Goal: Task Accomplishment & Management: Complete application form

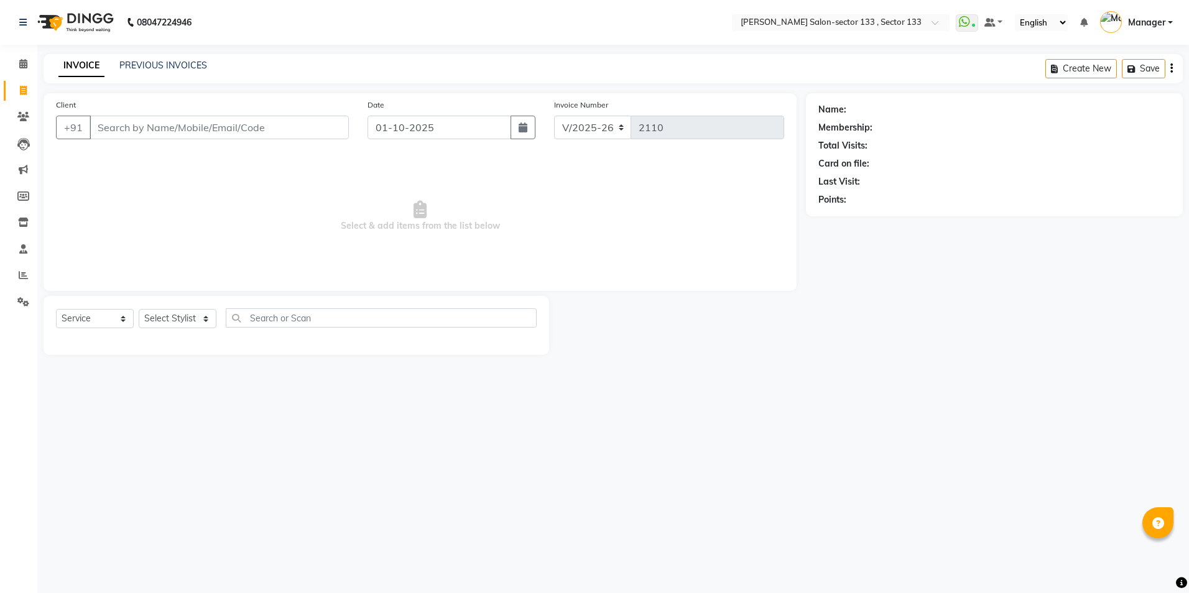
select select "8302"
select select "service"
click at [98, 124] on input "Client" at bounding box center [219, 128] width 259 height 24
type input "6266851456"
click at [323, 120] on button "Add Client" at bounding box center [317, 128] width 64 height 24
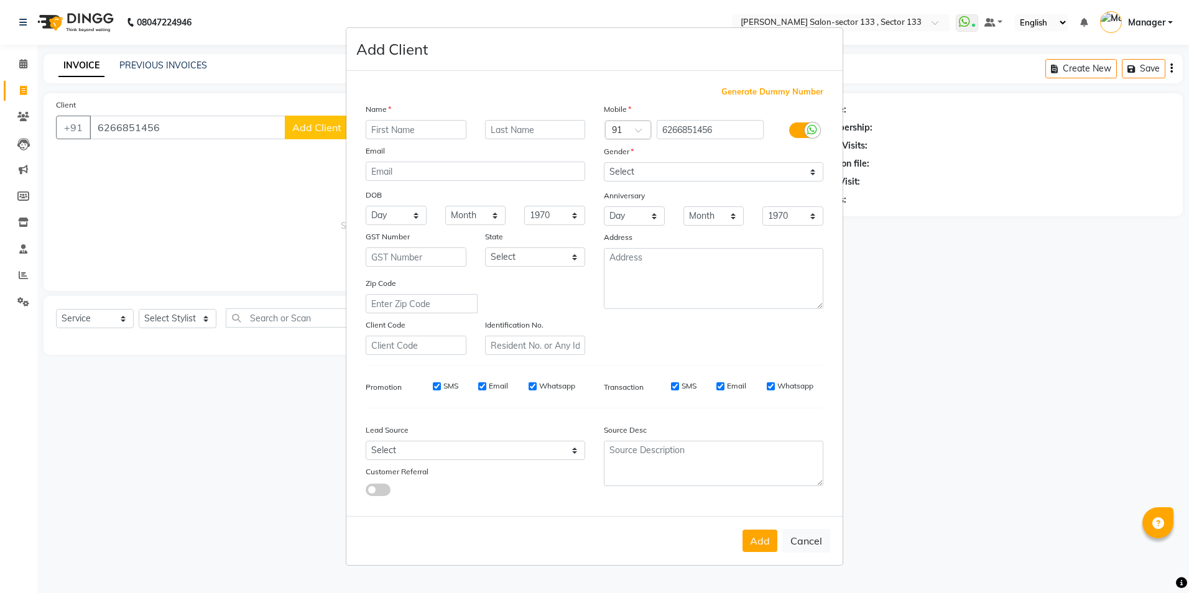
click at [415, 131] on input "text" at bounding box center [416, 129] width 101 height 19
type input "sanskriti"
click at [716, 162] on div "Mobile Country Code × 91 6266851456 Gender Select [DEMOGRAPHIC_DATA] [DEMOGRAPH…" at bounding box center [713, 229] width 238 height 252
click at [716, 173] on select "Select [DEMOGRAPHIC_DATA] [DEMOGRAPHIC_DATA] Other Prefer Not To Say" at bounding box center [713, 171] width 219 height 19
select select "[DEMOGRAPHIC_DATA]"
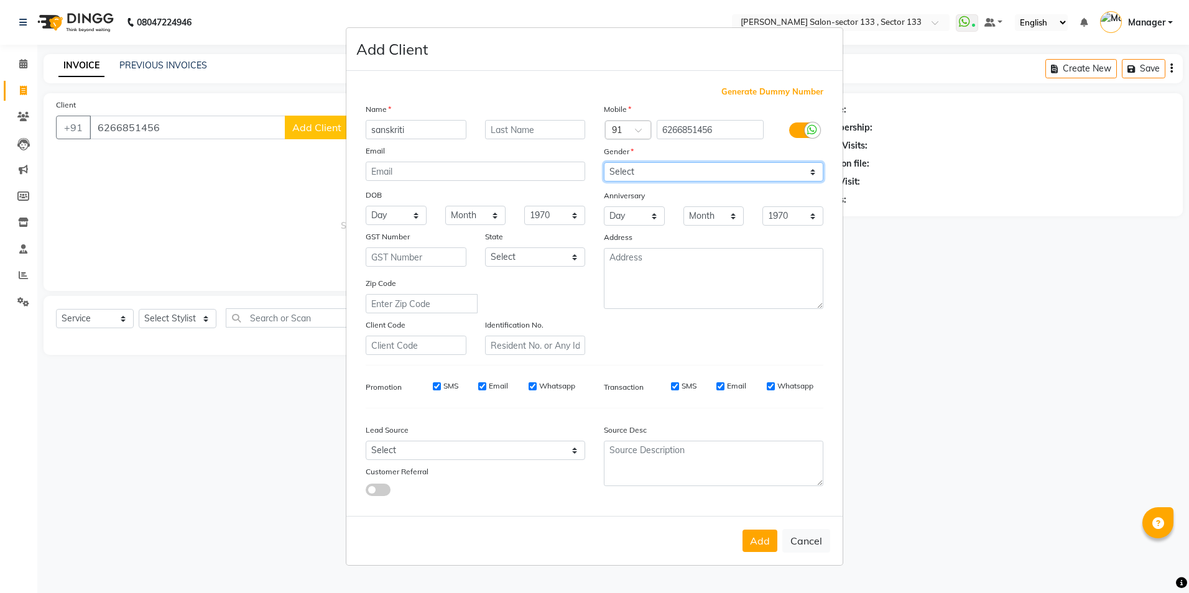
click at [604, 162] on select "Select [DEMOGRAPHIC_DATA] [DEMOGRAPHIC_DATA] Other Prefer Not To Say" at bounding box center [713, 171] width 219 height 19
click at [758, 540] on button "Add" at bounding box center [759, 541] width 35 height 22
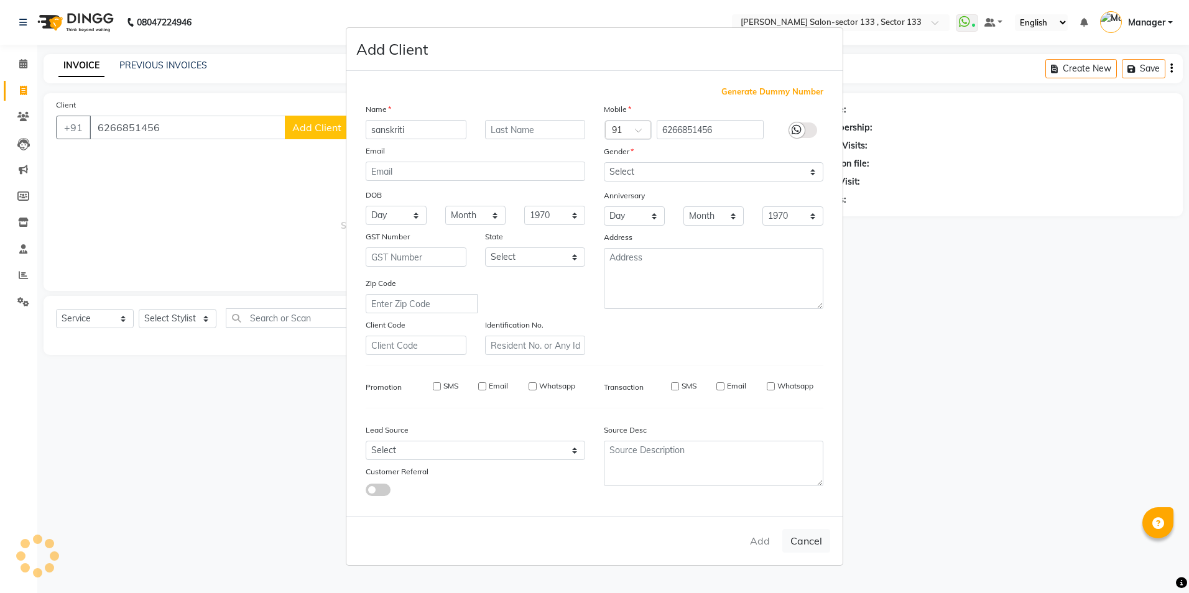
select select
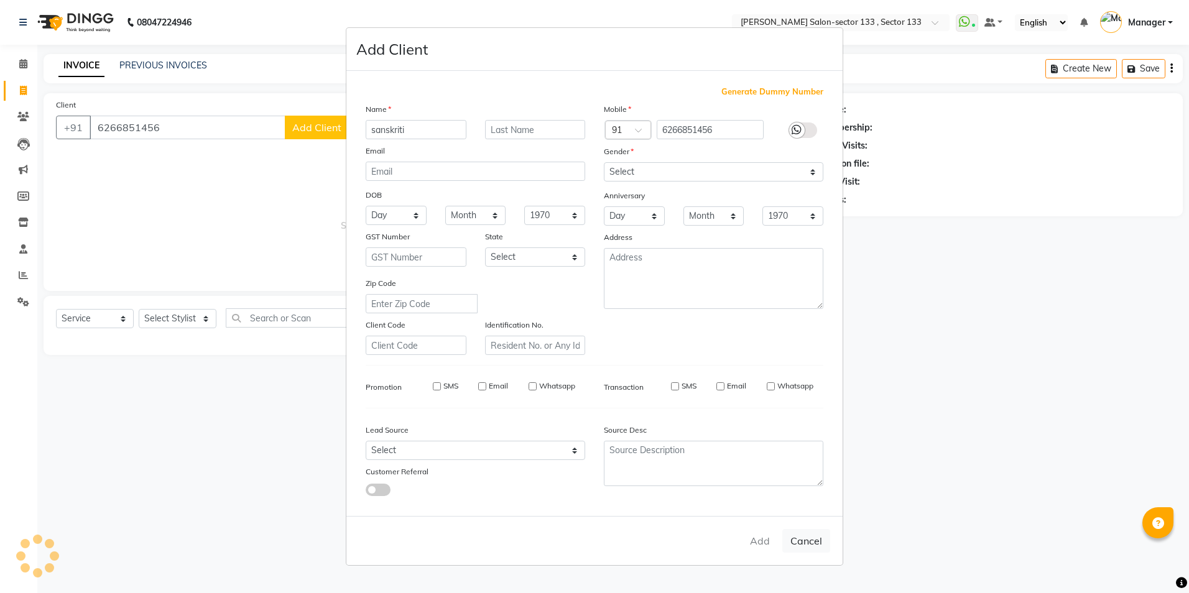
select select
checkbox input "false"
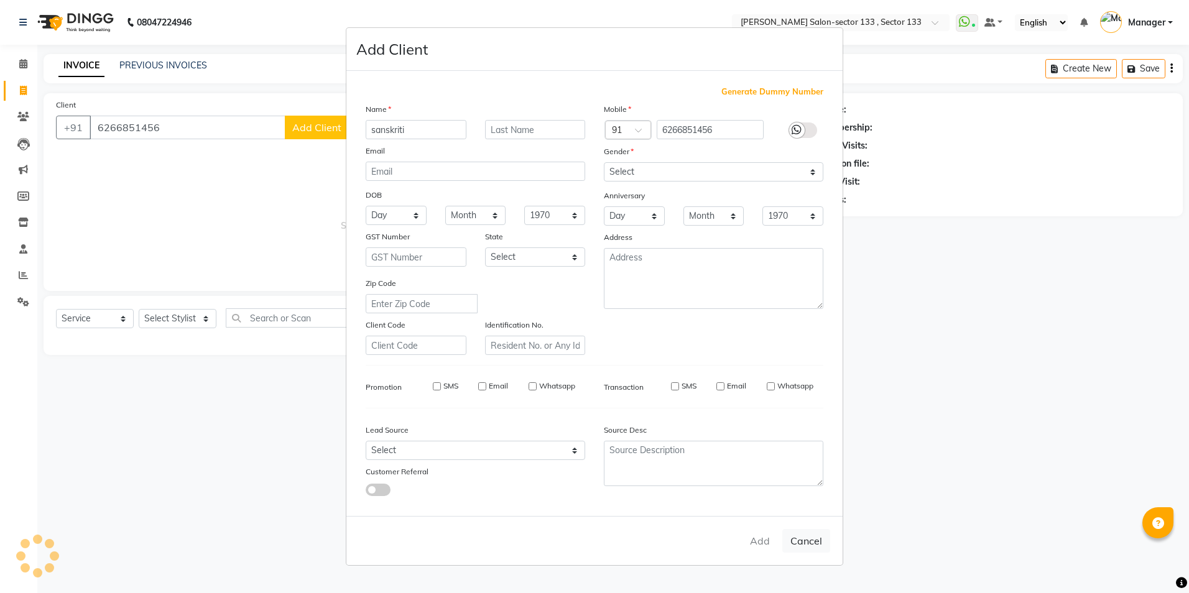
checkbox input "false"
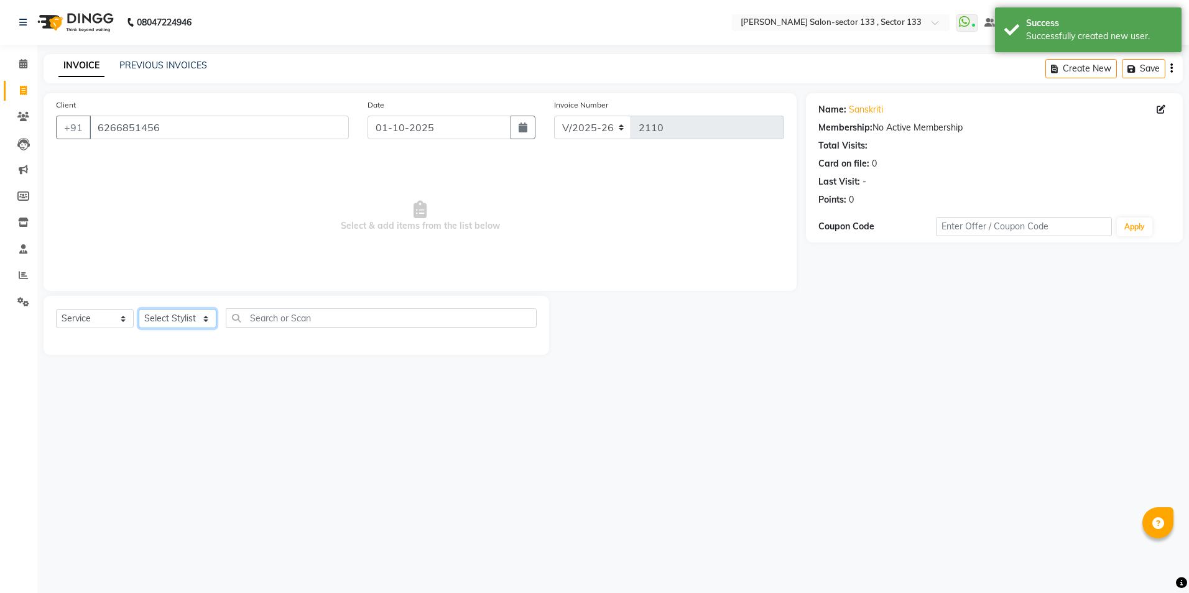
click at [190, 328] on select "Select Stylist [PERSON_NAME] [PERSON_NAME] [PERSON_NAME] Manager Mehboob Owner …" at bounding box center [178, 318] width 78 height 19
select select "90932"
click at [139, 309] on select "Select Stylist [PERSON_NAME] [PERSON_NAME] [PERSON_NAME] Manager Mehboob Owner …" at bounding box center [178, 318] width 78 height 19
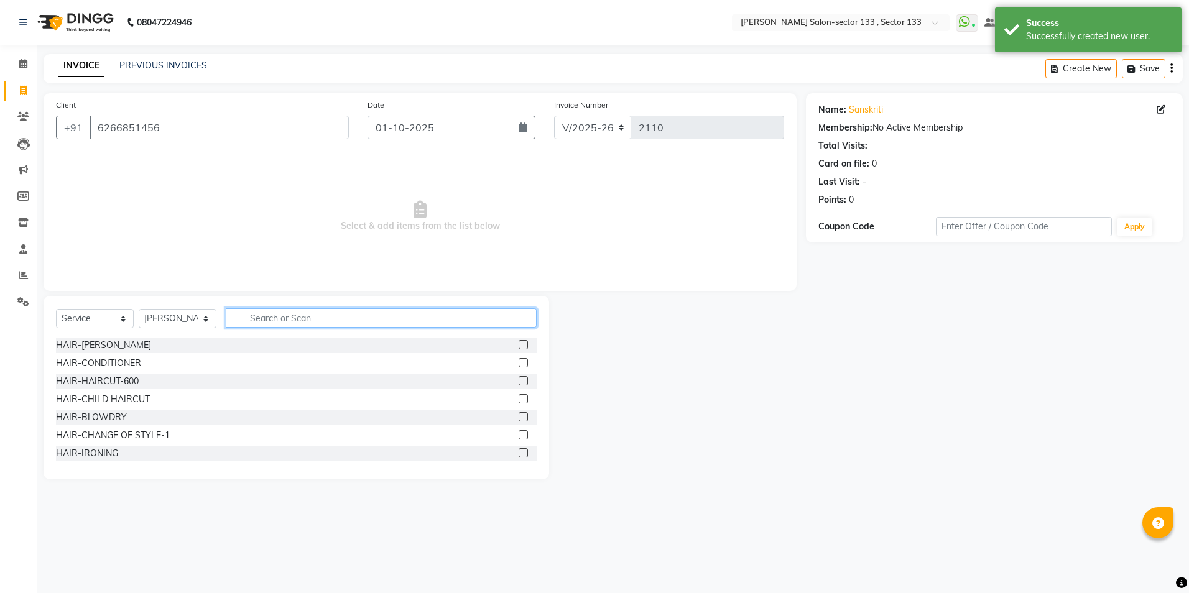
click at [265, 316] on input "text" at bounding box center [381, 317] width 311 height 19
type input "eye"
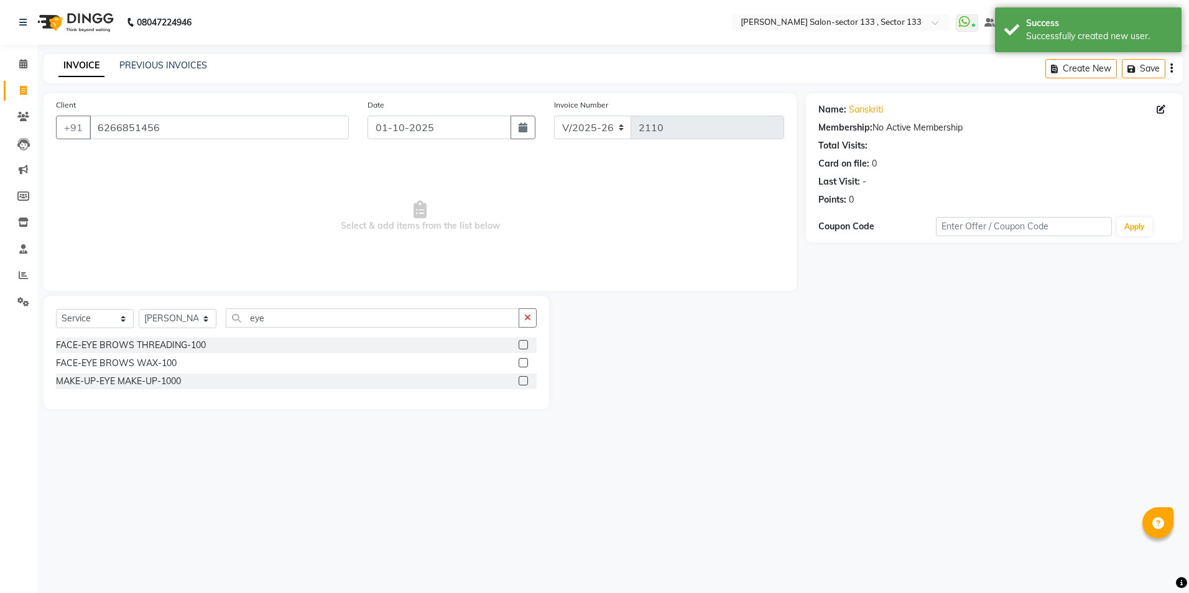
click at [520, 345] on label at bounding box center [522, 344] width 9 height 9
click at [520, 345] on input "checkbox" at bounding box center [522, 345] width 8 height 8
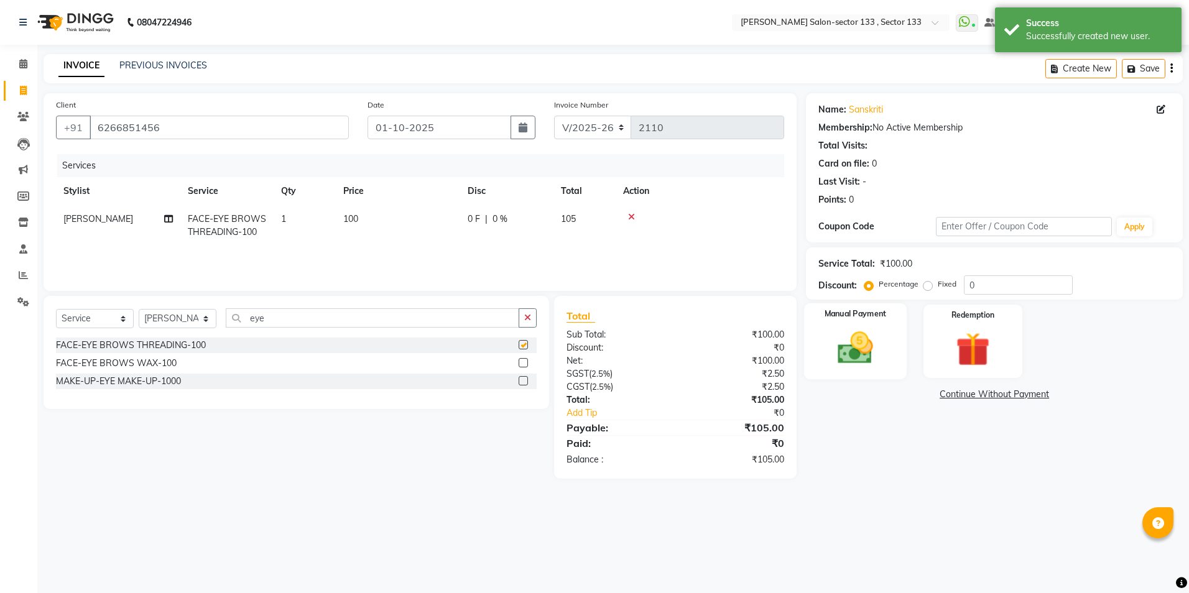
checkbox input "false"
click at [900, 336] on div "Manual Payment" at bounding box center [855, 341] width 103 height 76
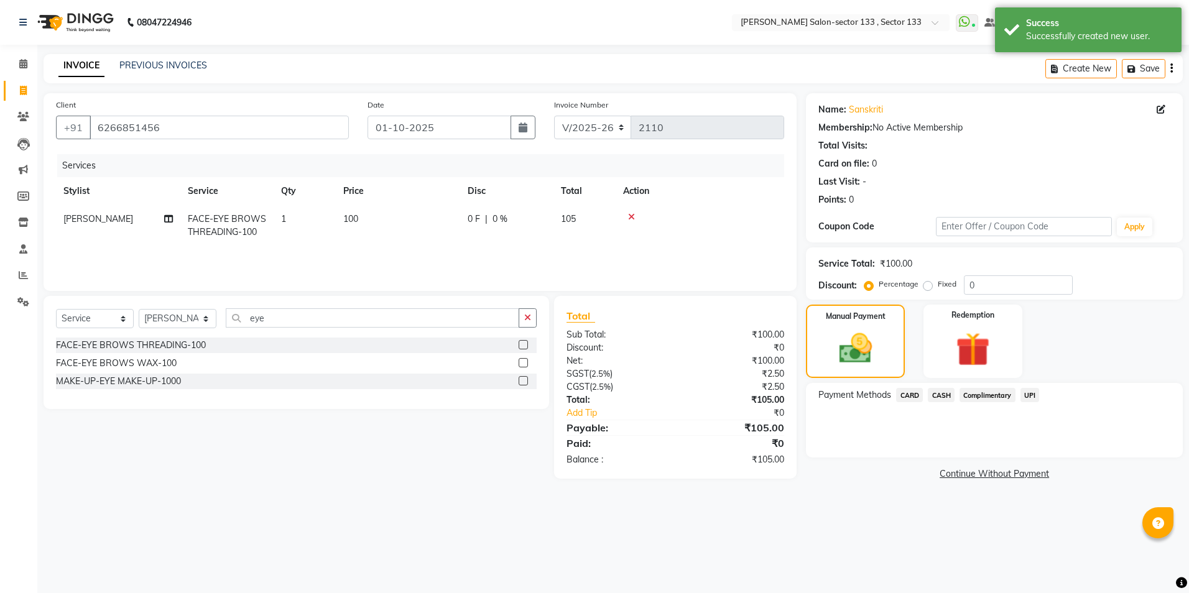
click at [1034, 393] on span "UPI" at bounding box center [1029, 395] width 19 height 14
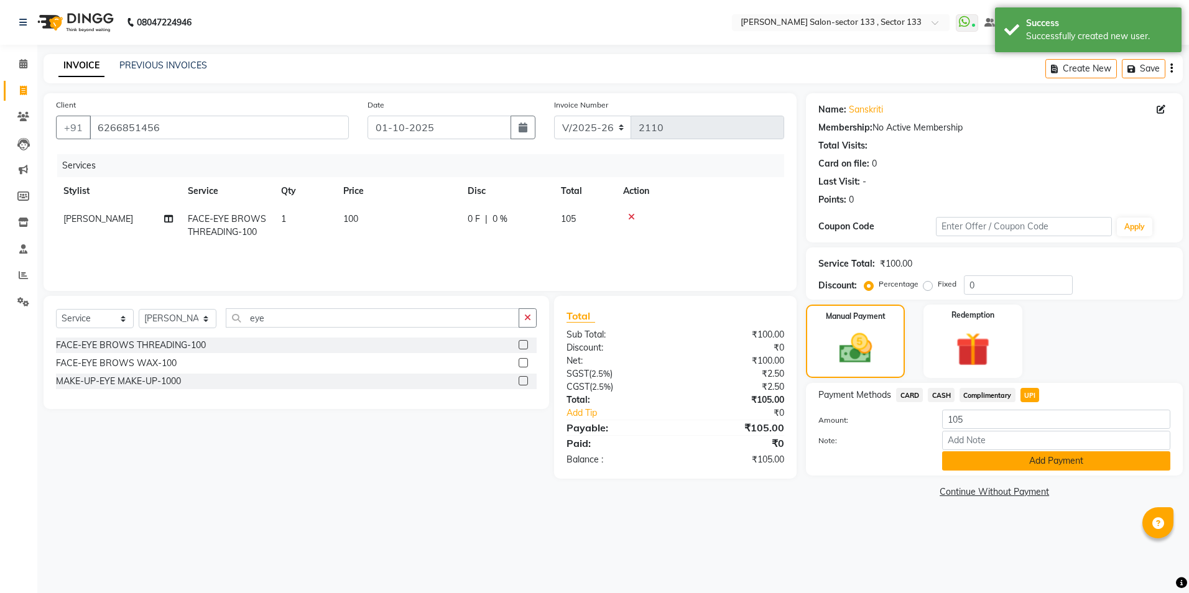
click at [1024, 459] on button "Add Payment" at bounding box center [1056, 460] width 228 height 19
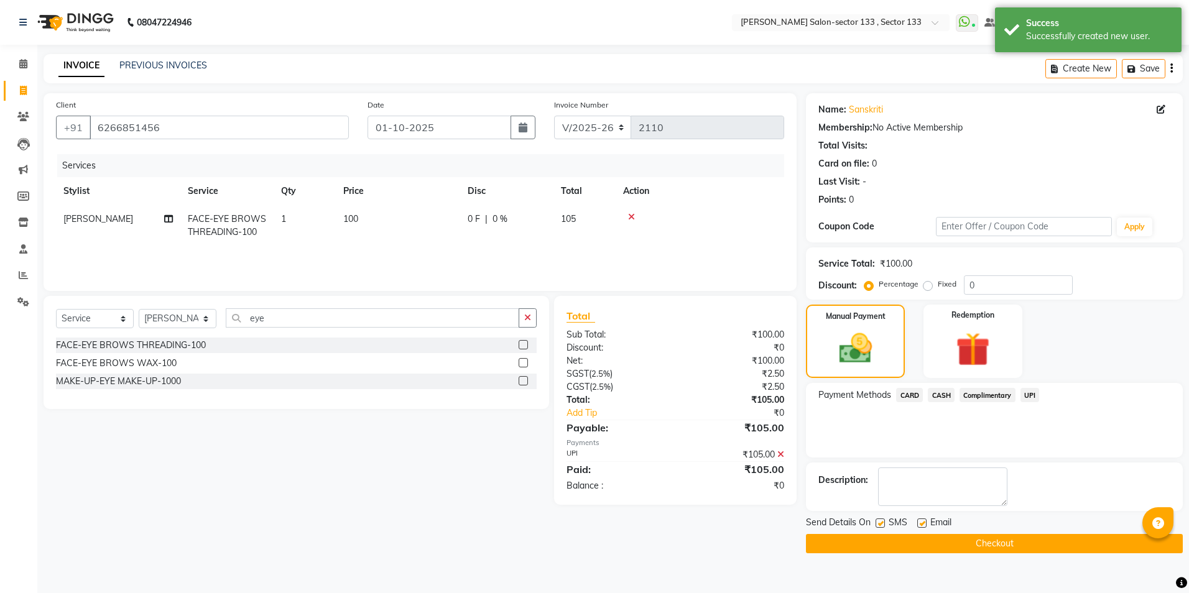
click at [1011, 535] on button "Checkout" at bounding box center [994, 543] width 377 height 19
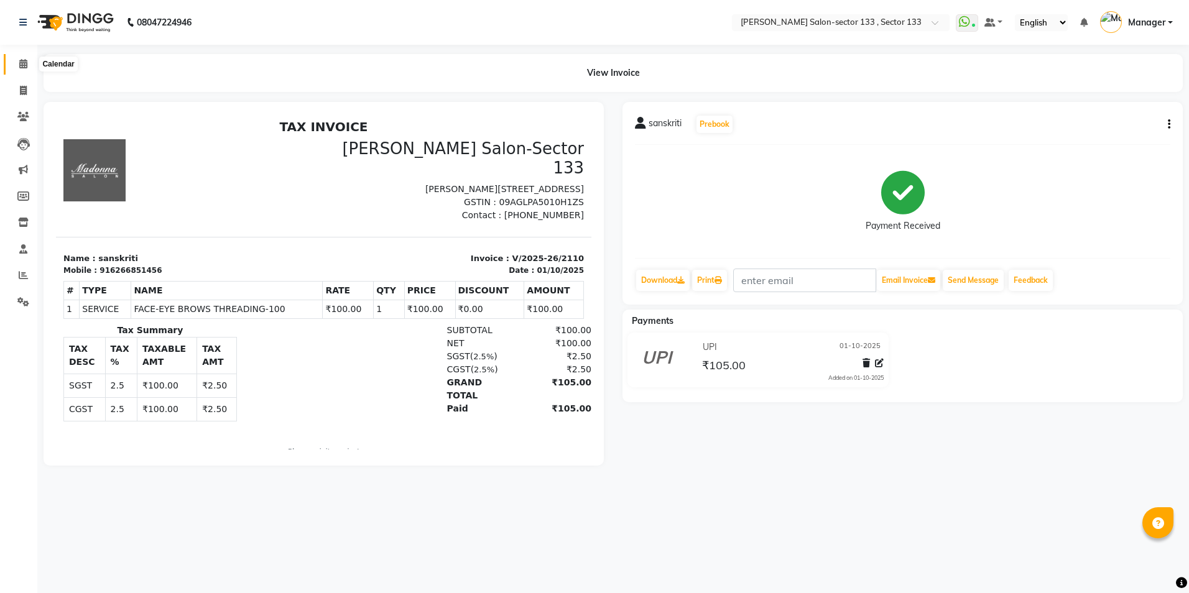
click at [24, 66] on icon at bounding box center [23, 63] width 8 height 9
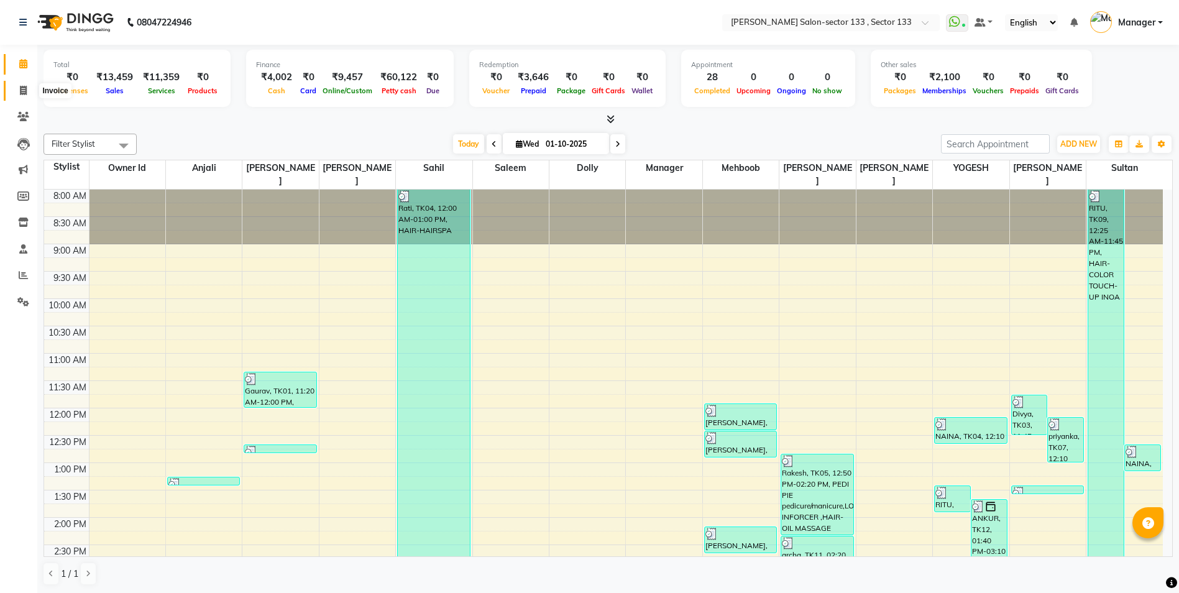
click at [26, 93] on icon at bounding box center [23, 90] width 7 height 9
select select "service"
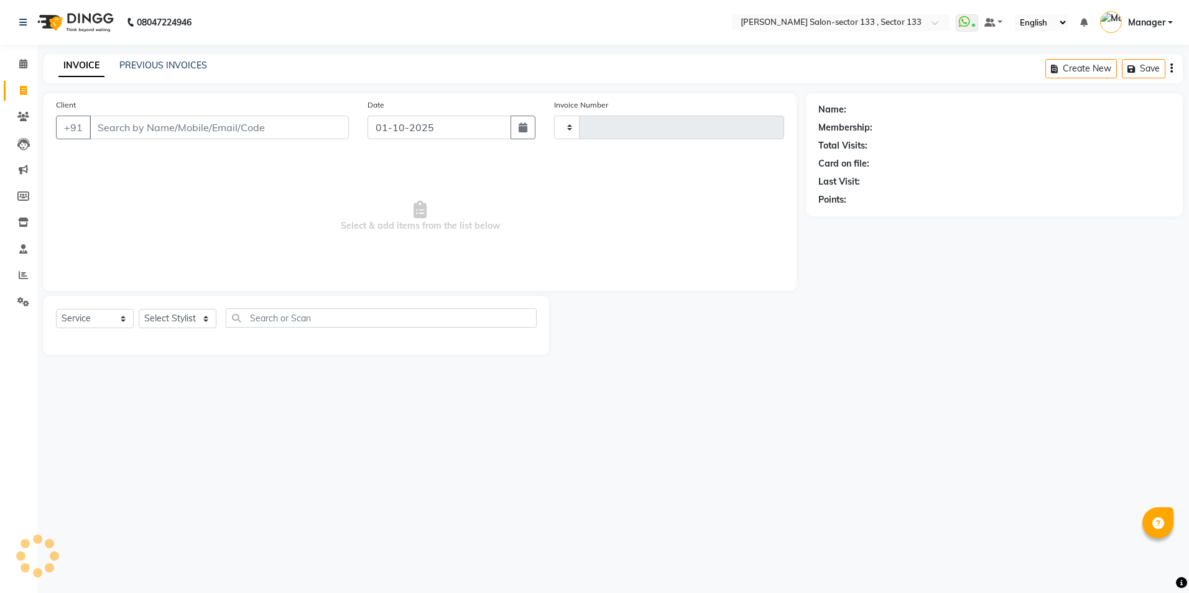
type input "2111"
select select "8302"
click at [165, 314] on select "Select Stylist [PERSON_NAME] [PERSON_NAME] [PERSON_NAME] Manager Mehboob Owner …" at bounding box center [178, 318] width 78 height 19
select select "84597"
click at [139, 309] on select "Select Stylist [PERSON_NAME] [PERSON_NAME] [PERSON_NAME] Manager Mehboob Owner …" at bounding box center [178, 318] width 78 height 19
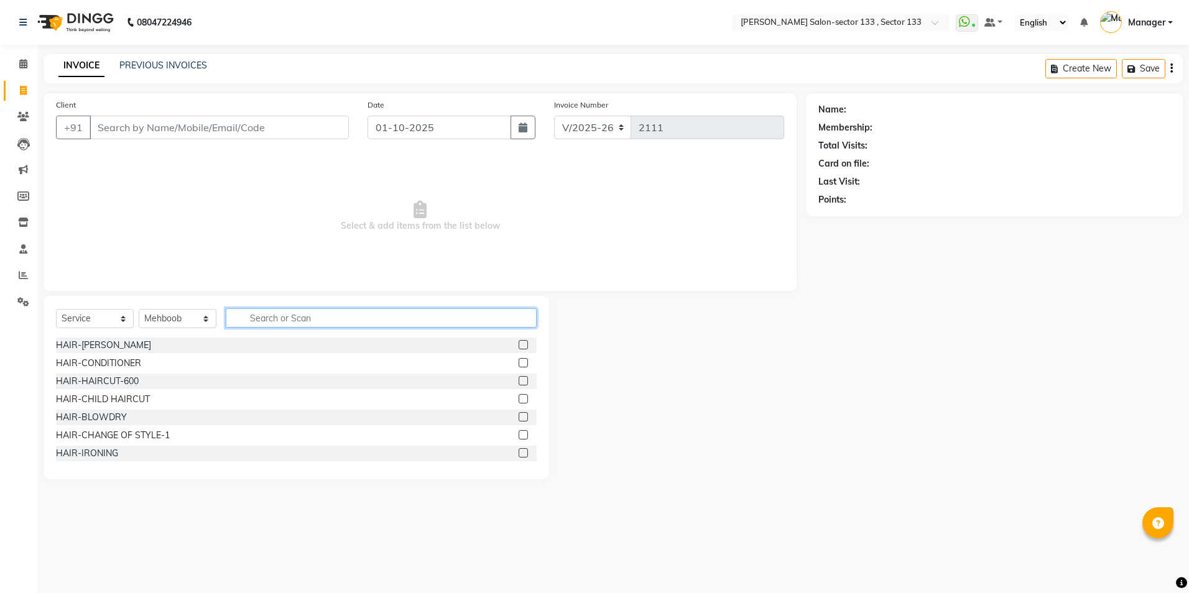
click at [324, 320] on input "text" at bounding box center [381, 317] width 311 height 19
click at [518, 403] on div at bounding box center [522, 400] width 8 height 13
click at [518, 399] on label at bounding box center [522, 398] width 9 height 9
click at [518, 399] on input "checkbox" at bounding box center [522, 399] width 8 height 8
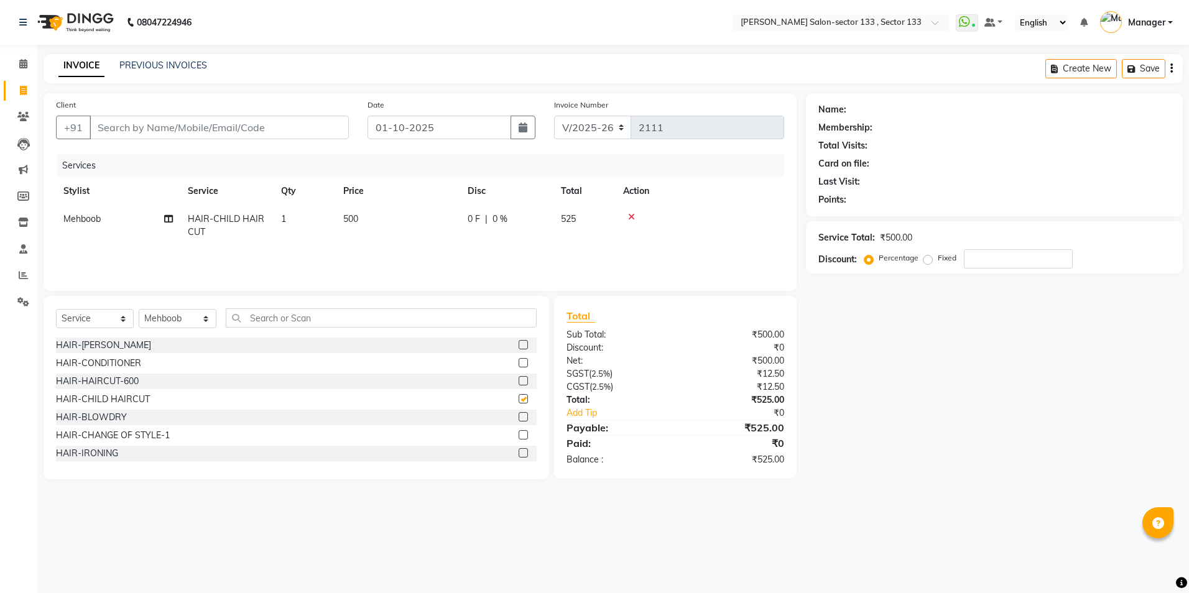
checkbox input "false"
click at [221, 123] on input "Client" at bounding box center [219, 128] width 259 height 24
click at [221, 122] on input "Client" at bounding box center [219, 128] width 259 height 24
type input "8"
type input "0"
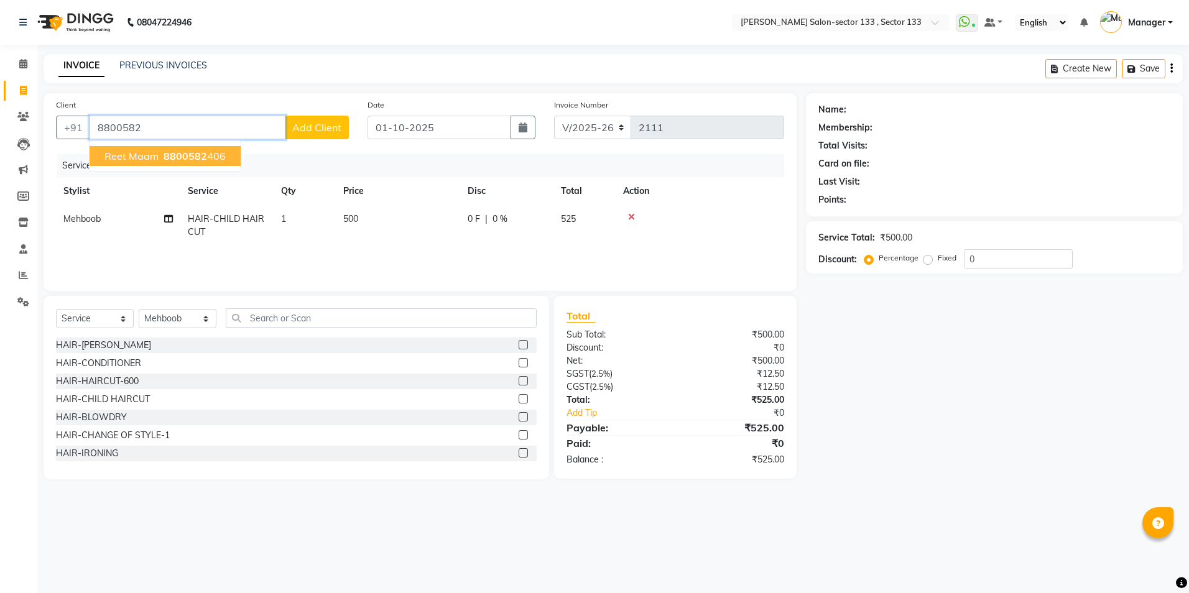
click at [203, 162] on button "Reet maam 8800582 406" at bounding box center [165, 156] width 151 height 20
type input "8800582406"
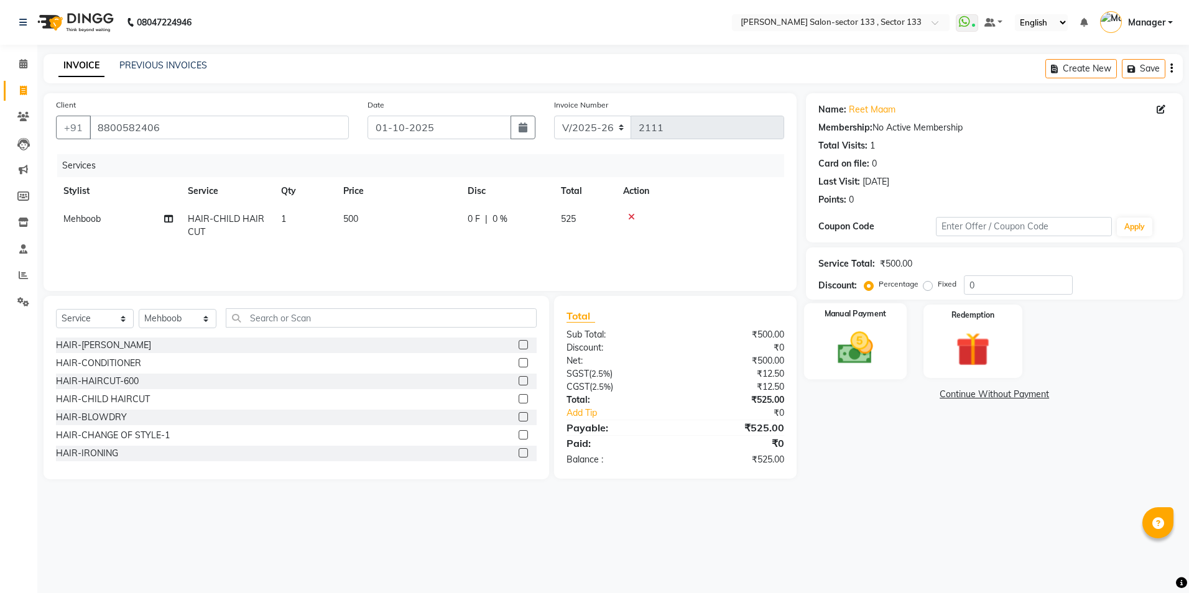
click at [895, 346] on div "Manual Payment" at bounding box center [855, 341] width 103 height 76
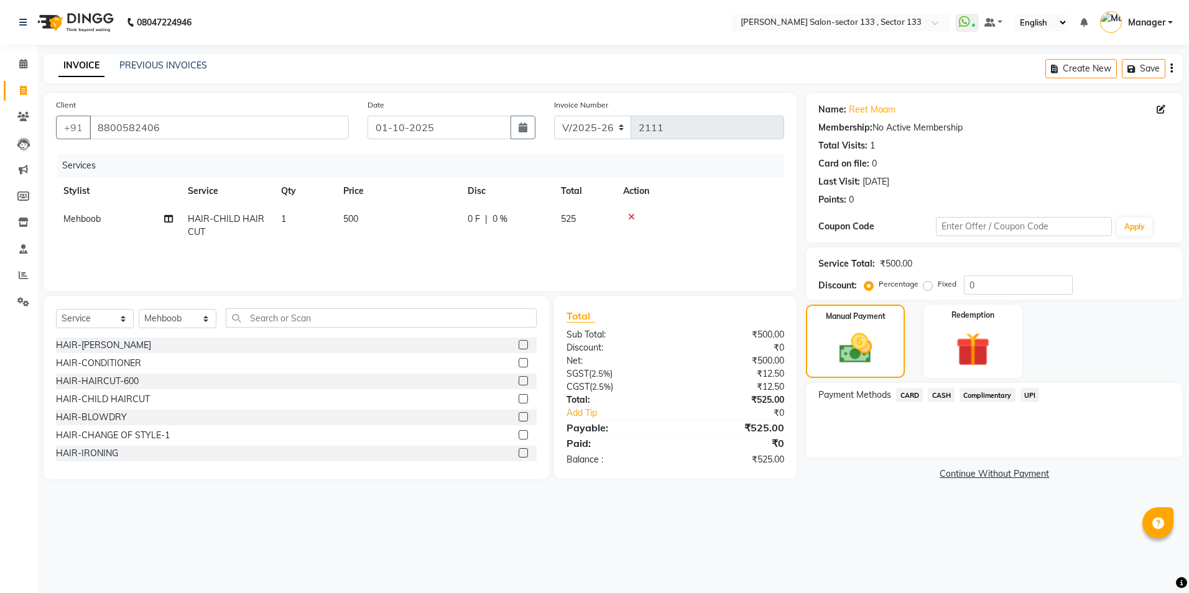
click at [1029, 398] on span "UPI" at bounding box center [1029, 395] width 19 height 14
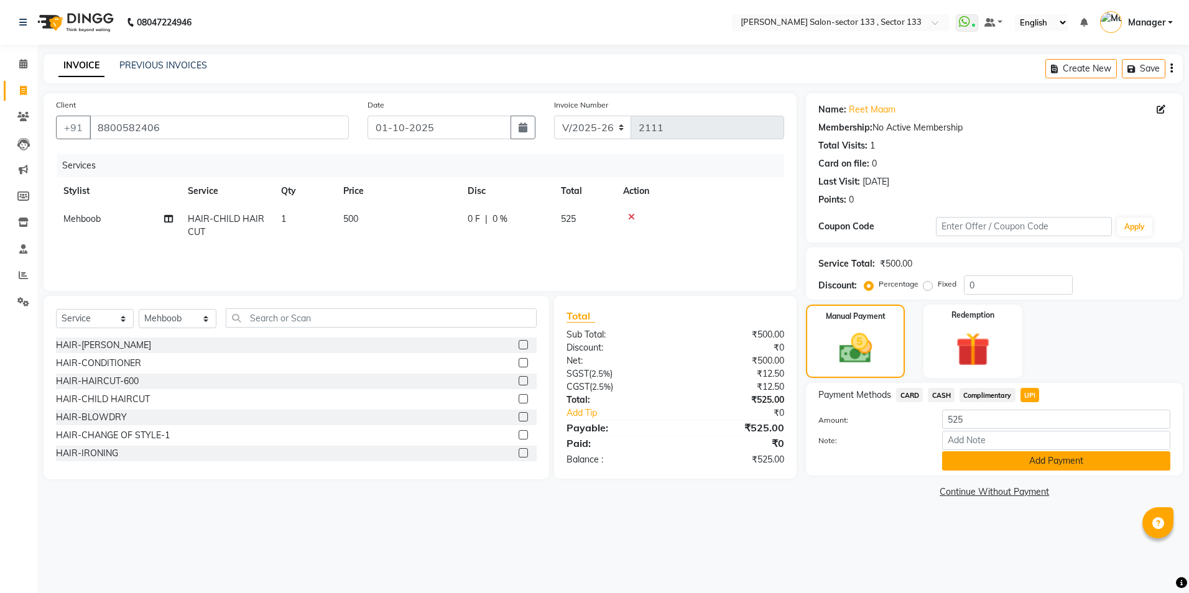
click at [1018, 453] on button "Add Payment" at bounding box center [1056, 460] width 228 height 19
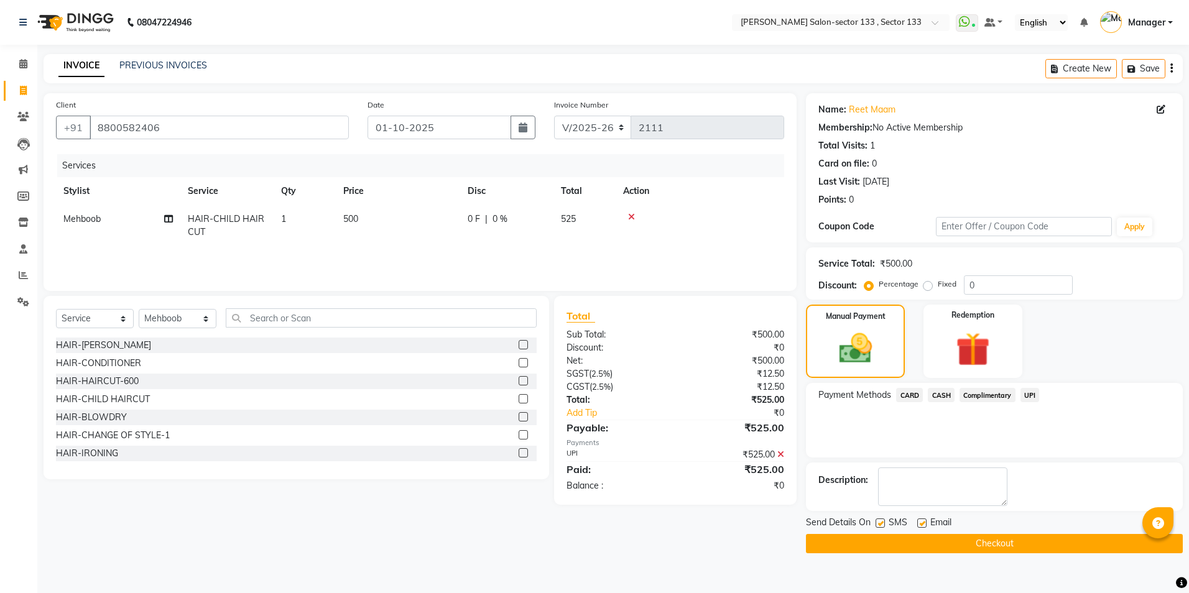
click at [1006, 534] on button "Checkout" at bounding box center [994, 543] width 377 height 19
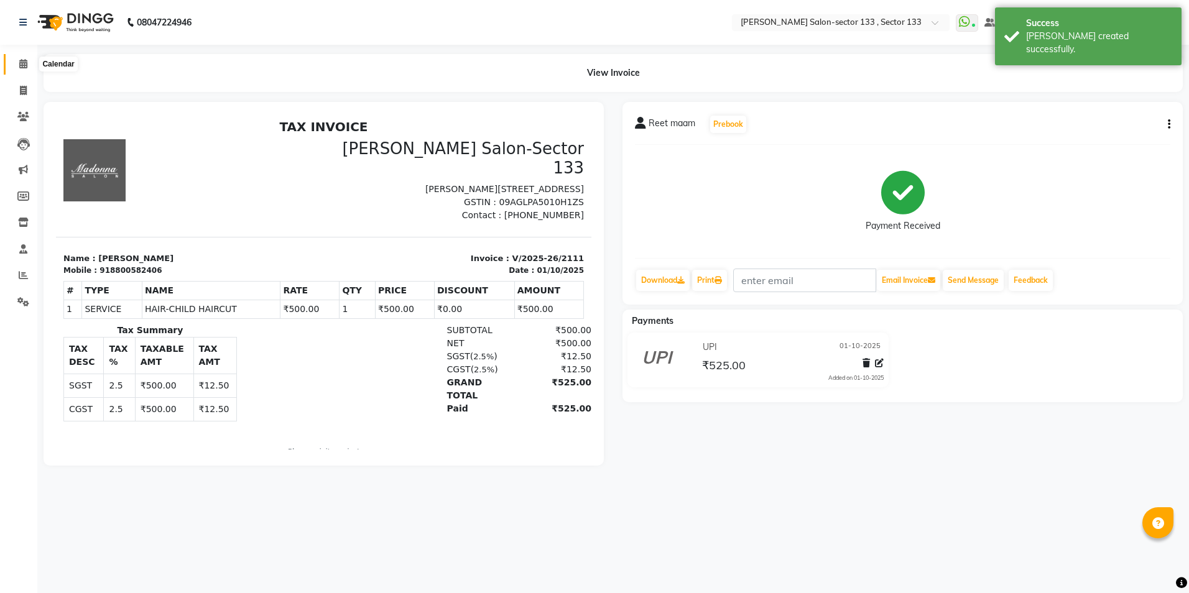
click at [24, 68] on icon at bounding box center [23, 63] width 8 height 9
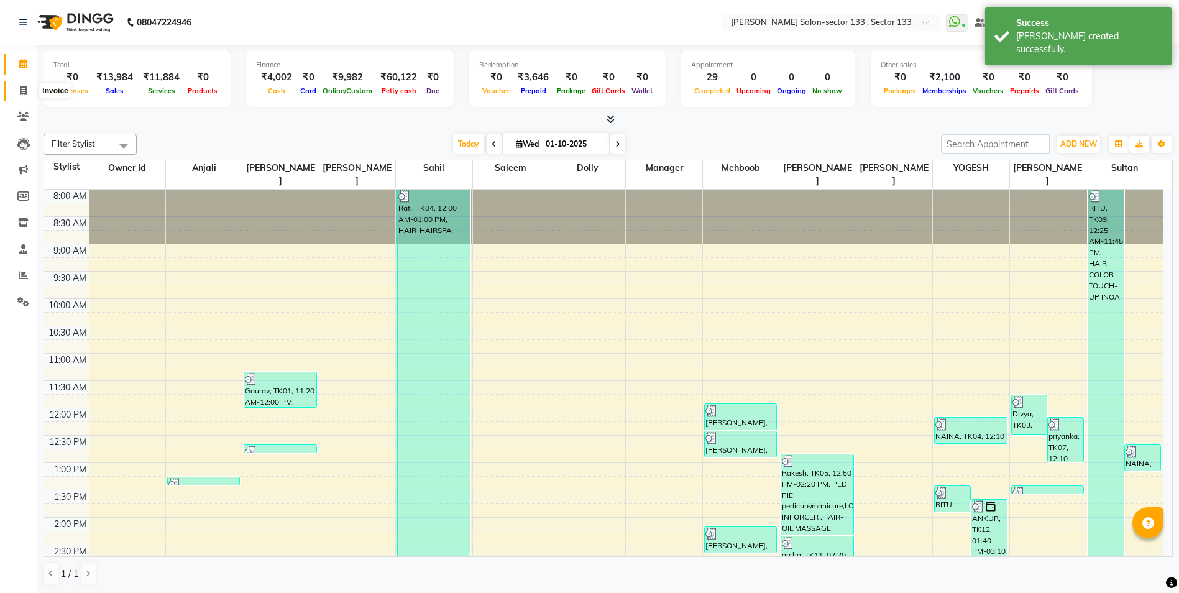
click at [20, 86] on icon at bounding box center [23, 90] width 7 height 9
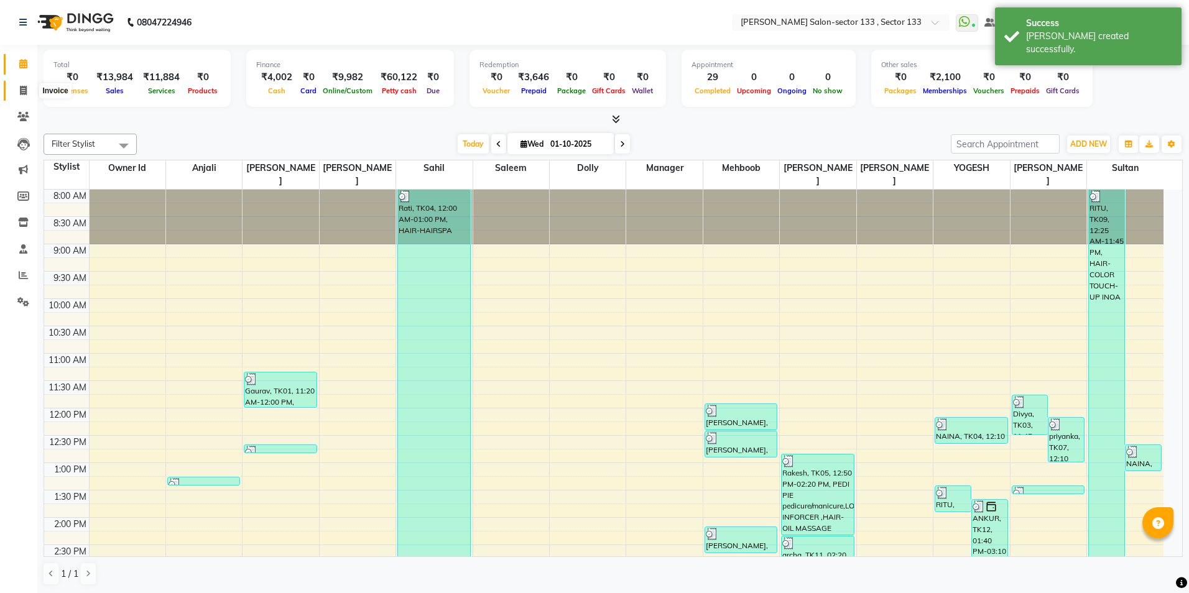
select select "8302"
select select "service"
